Goal: Task Accomplishment & Management: Manage account settings

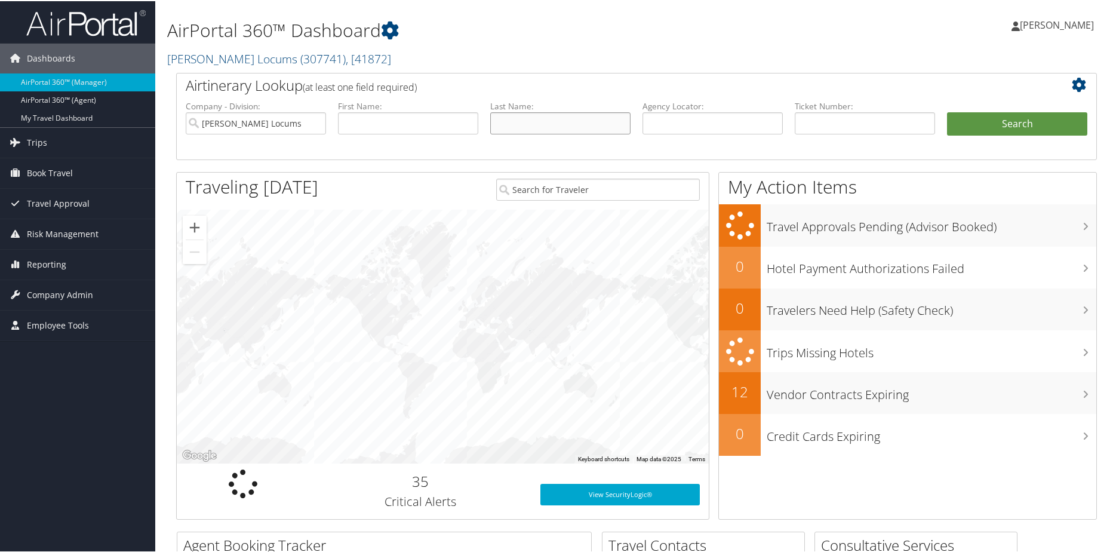
click at [513, 119] on input "text" at bounding box center [560, 122] width 140 height 22
type input "[PERSON_NAME]"
click at [947, 111] on button "Search" at bounding box center [1017, 123] width 140 height 24
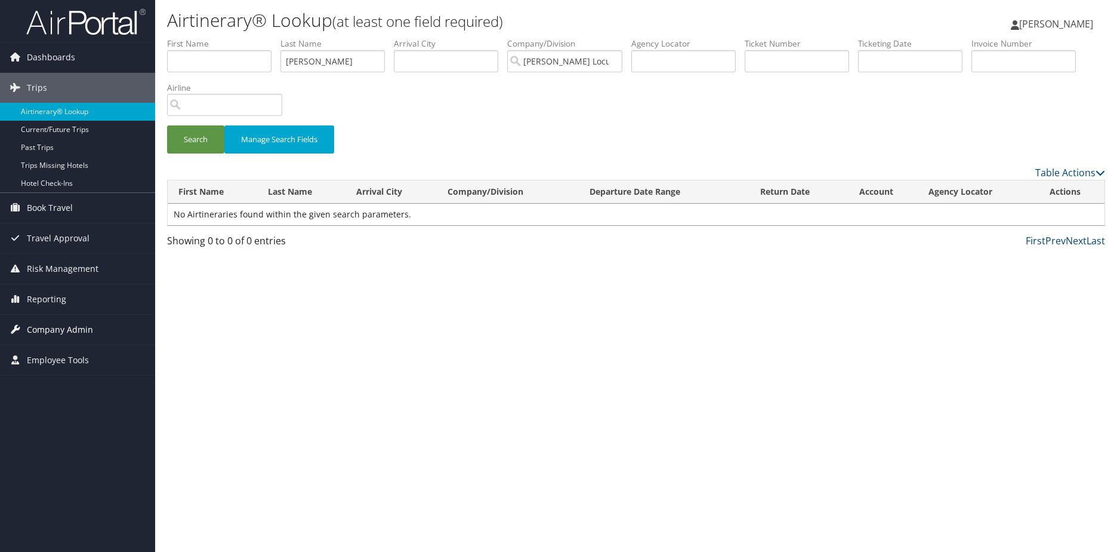
click at [41, 326] on span "Company Admin" at bounding box center [60, 330] width 66 height 30
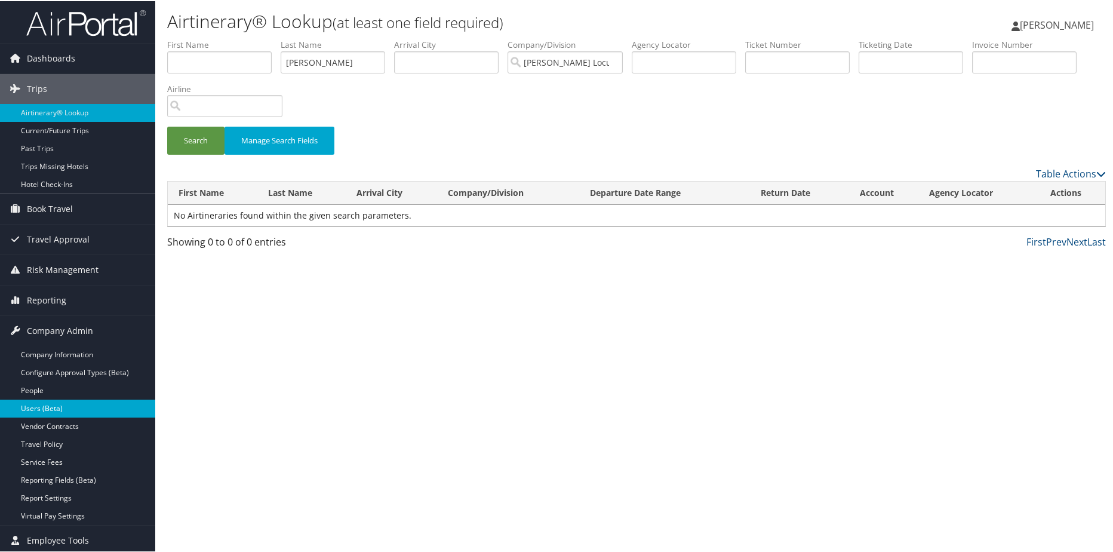
click at [36, 404] on link "Users (Beta)" at bounding box center [77, 407] width 155 height 18
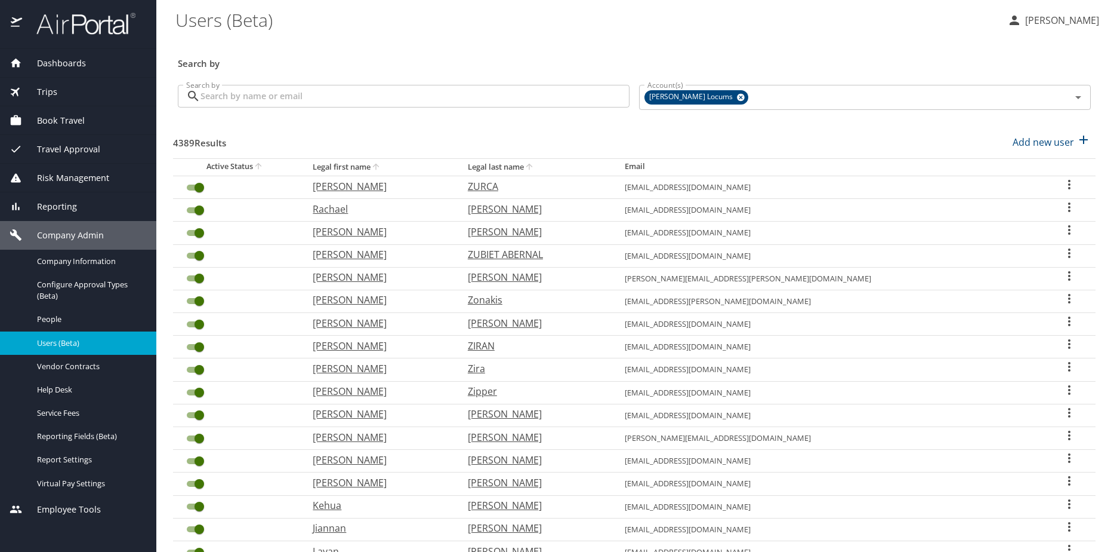
click at [313, 94] on input "Search by" at bounding box center [415, 96] width 429 height 23
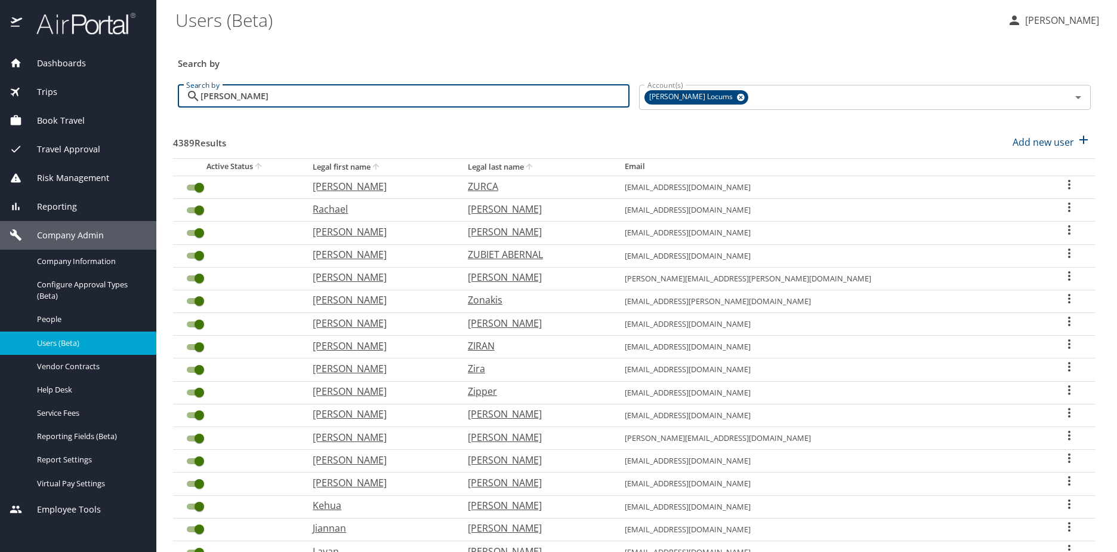
type input "[PERSON_NAME]"
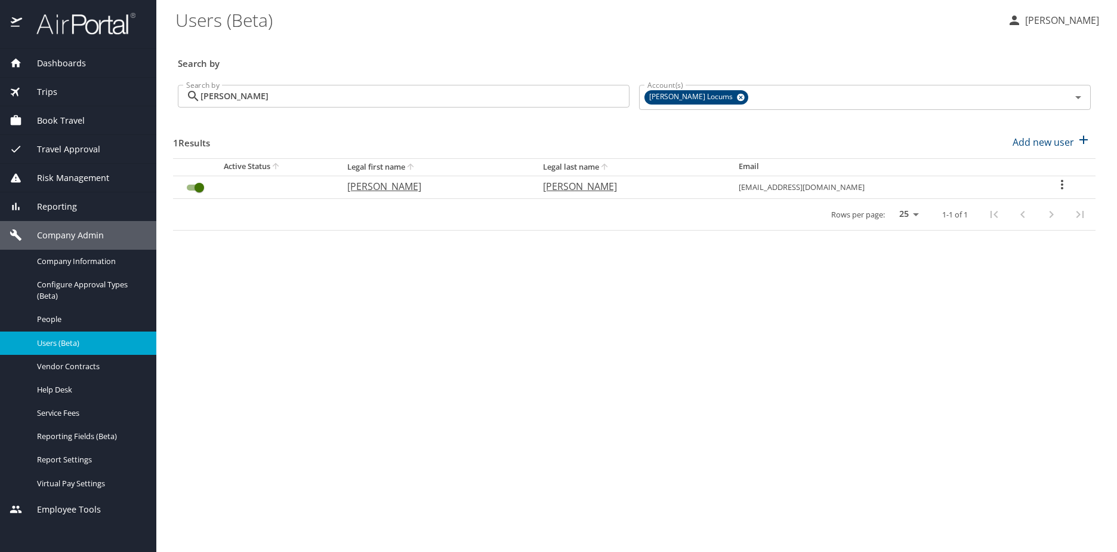
click at [1061, 183] on icon "User Search Table" at bounding box center [1062, 185] width 2 height 10
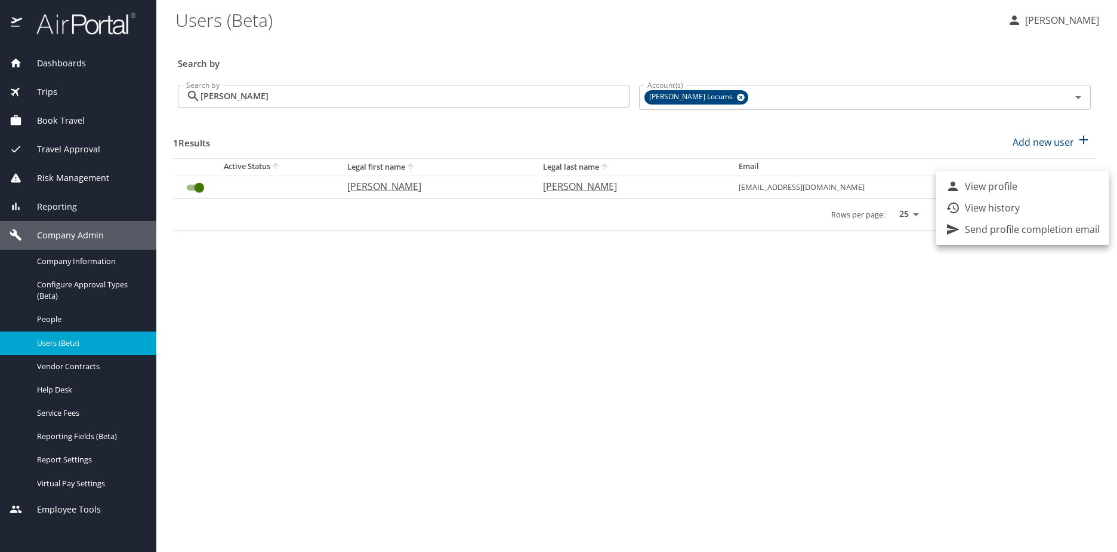
click at [1005, 187] on p "View profile" at bounding box center [991, 186] width 53 height 14
select select "US"
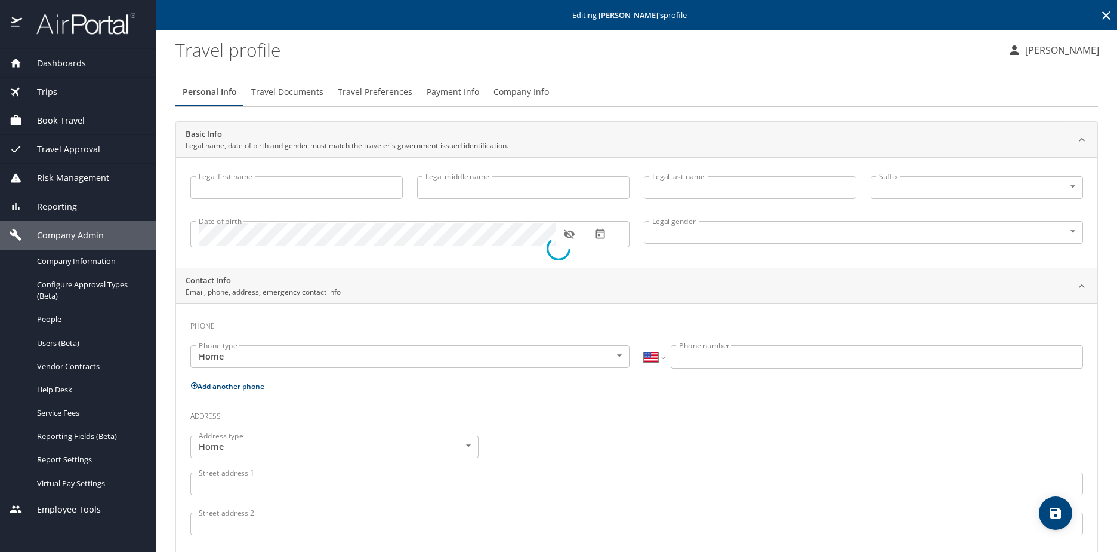
type input "Jill"
type input "Ann"
type input "Lionberger"
type input "Female"
select select "US"
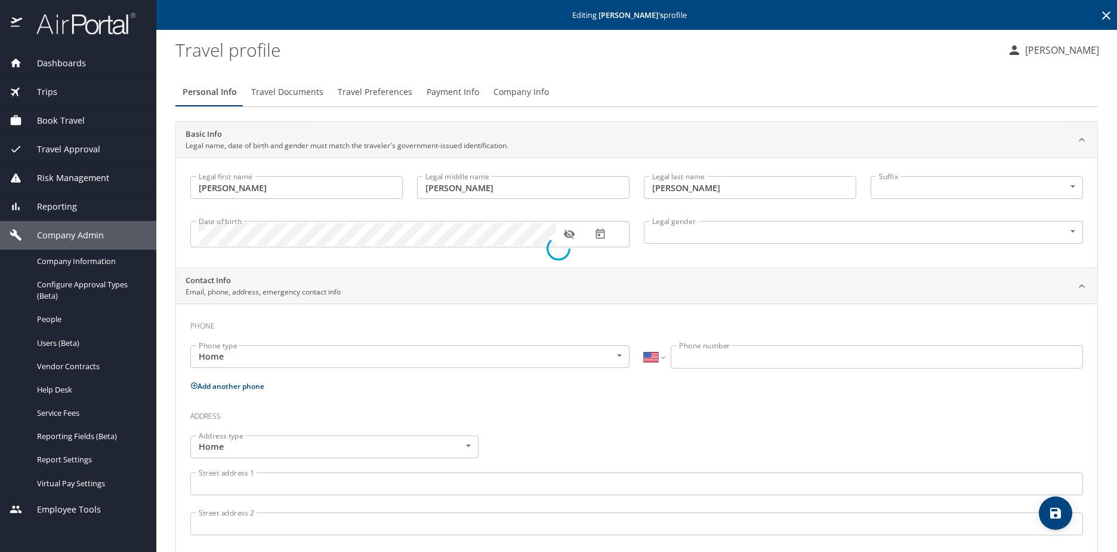
select select "US"
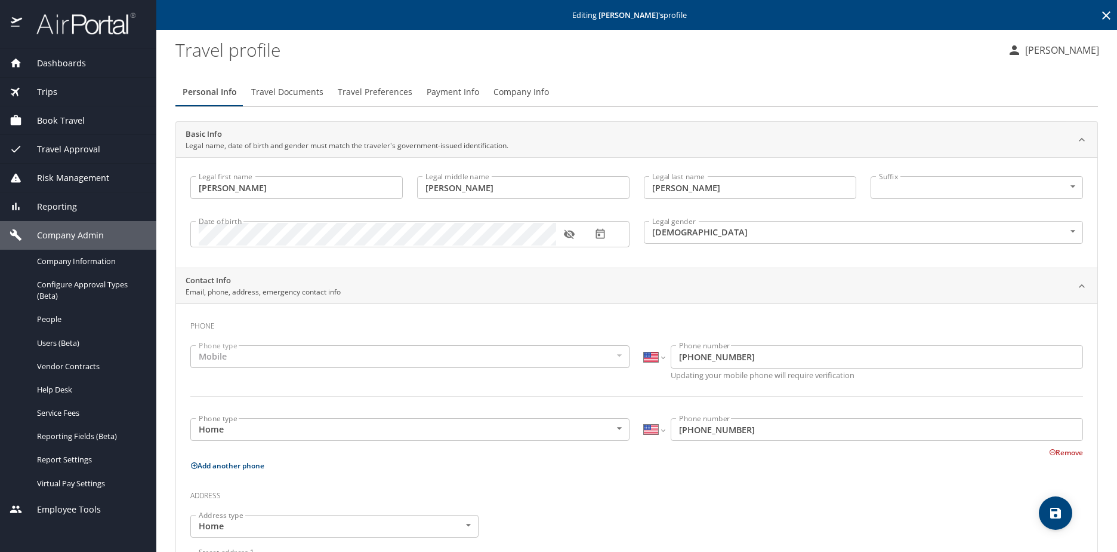
click at [288, 93] on span "Travel Documents" at bounding box center [287, 92] width 72 height 15
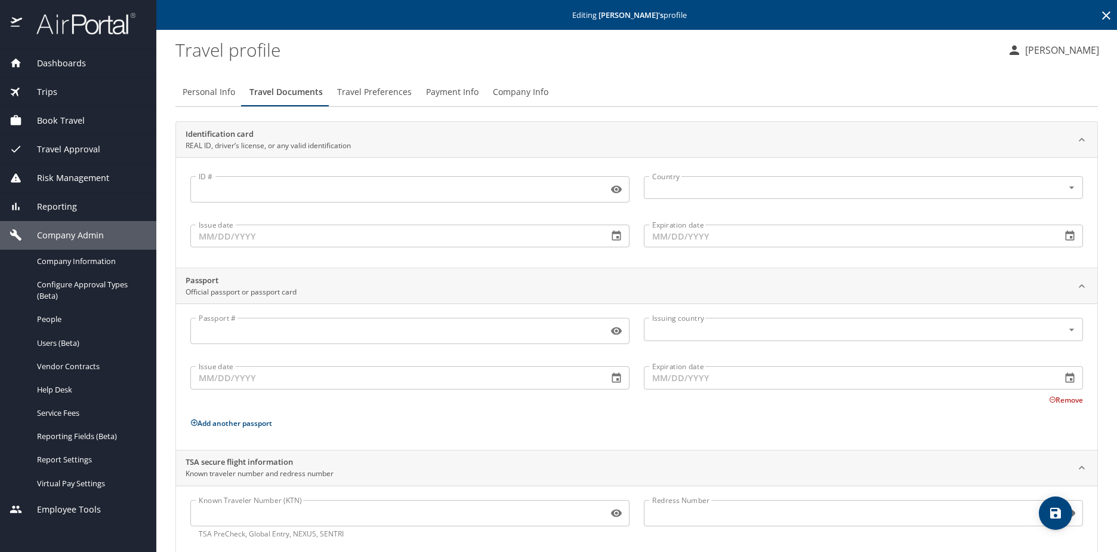
click at [380, 97] on span "Travel Preferences" at bounding box center [374, 92] width 75 height 15
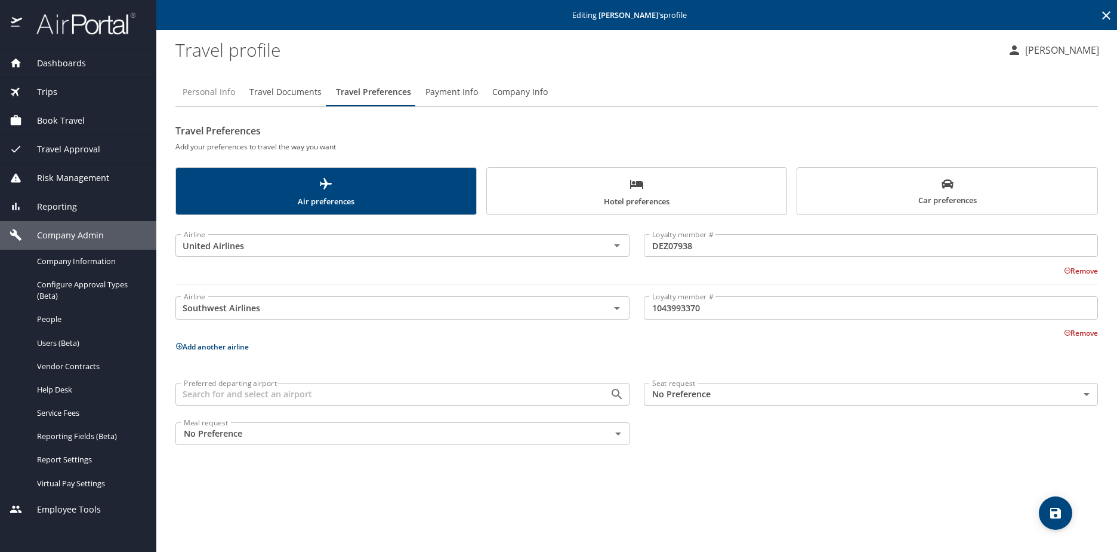
click at [203, 94] on span "Personal Info" at bounding box center [209, 92] width 53 height 15
select select "US"
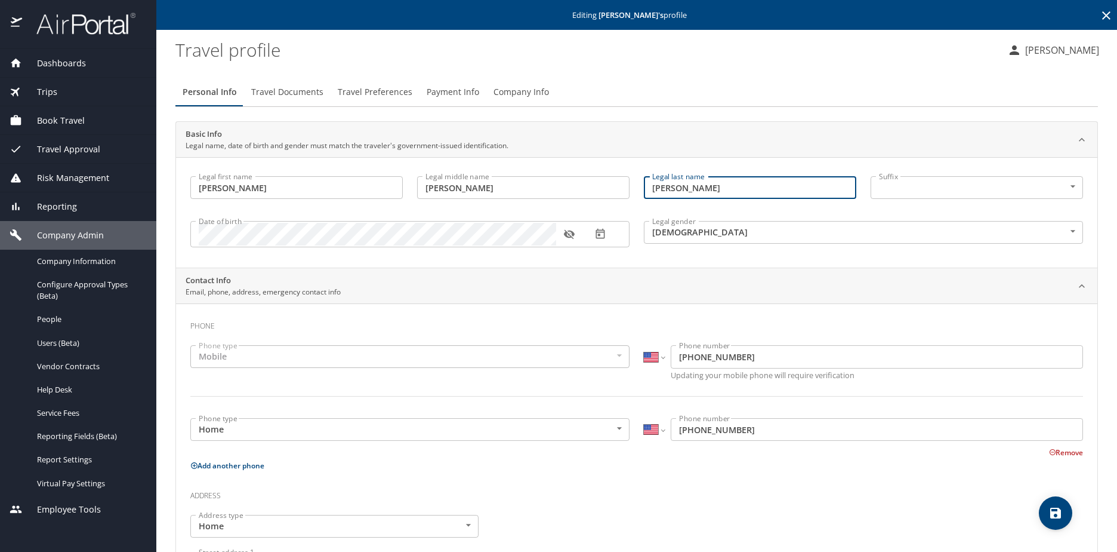
drag, startPoint x: 684, startPoint y: 190, endPoint x: 645, endPoint y: 190, distance: 38.8
click at [645, 190] on input "Lionberger" at bounding box center [750, 187] width 213 height 23
click at [726, 189] on input "Lionberger" at bounding box center [750, 187] width 213 height 23
drag, startPoint x: 722, startPoint y: 188, endPoint x: 646, endPoint y: 187, distance: 76.4
click at [646, 187] on input "Lionberger" at bounding box center [750, 187] width 213 height 23
